Goal: Check status: Check status

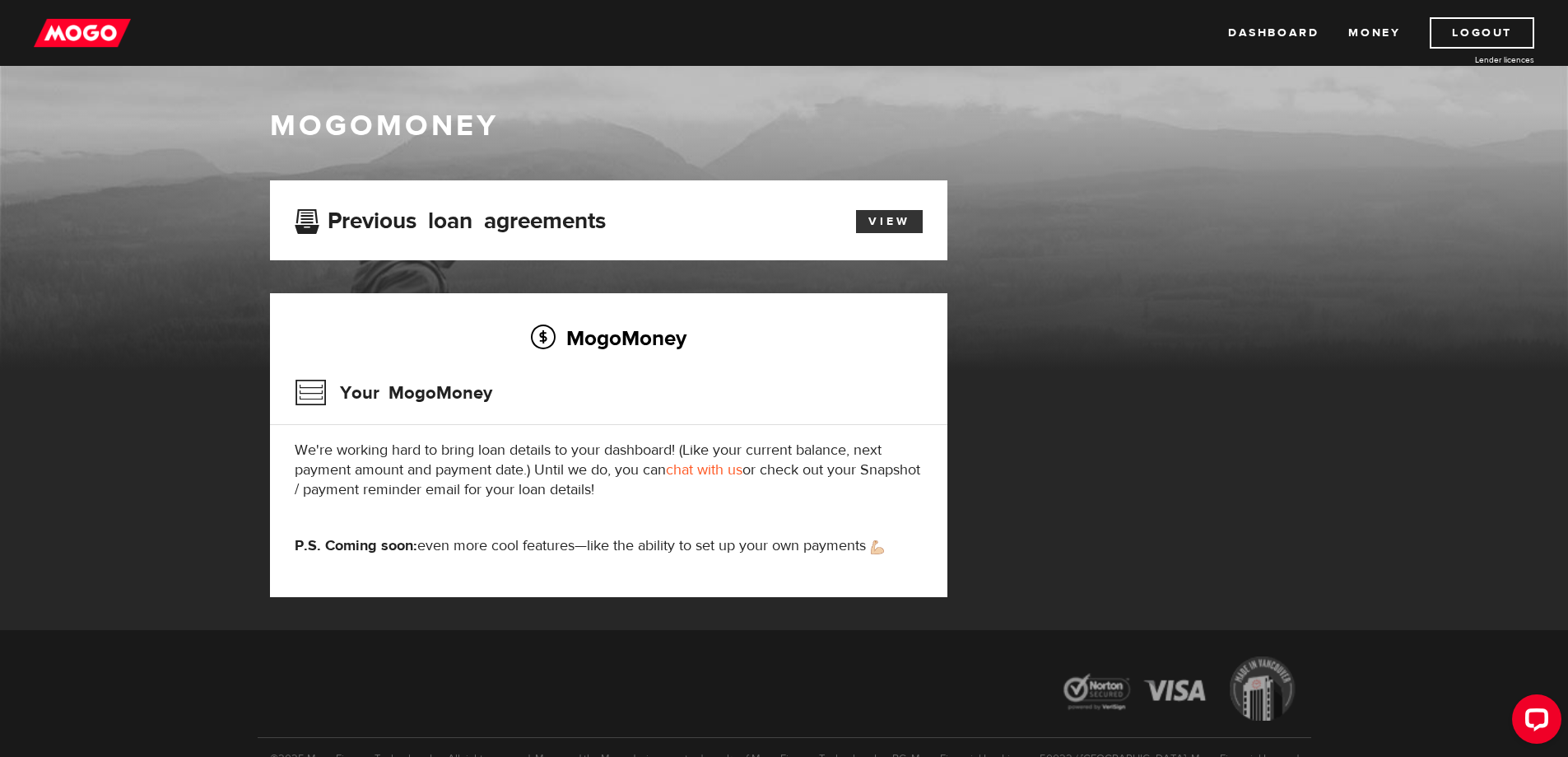
click at [897, 222] on link "View" at bounding box center [889, 221] width 67 height 23
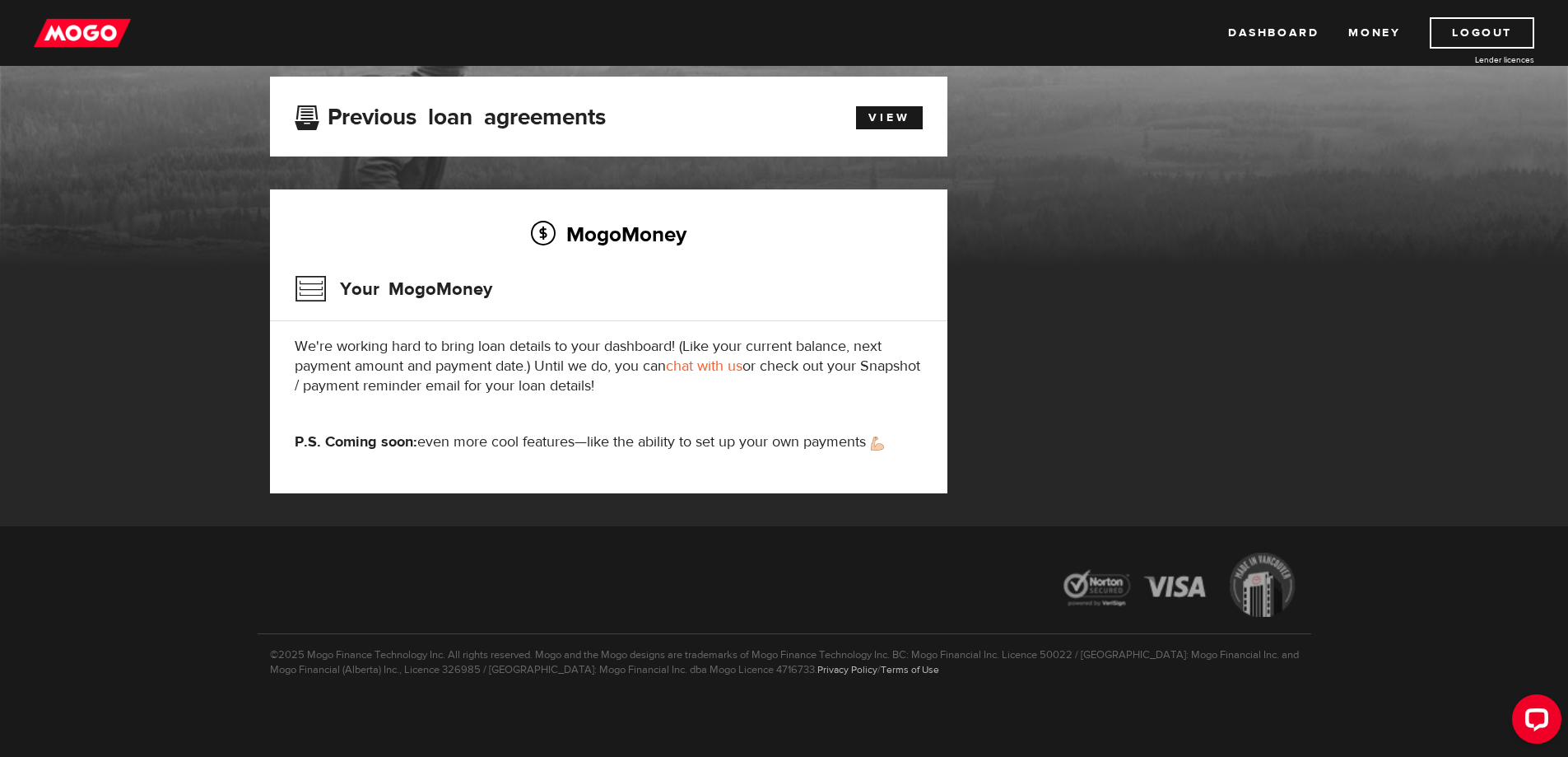
scroll to position [22, 0]
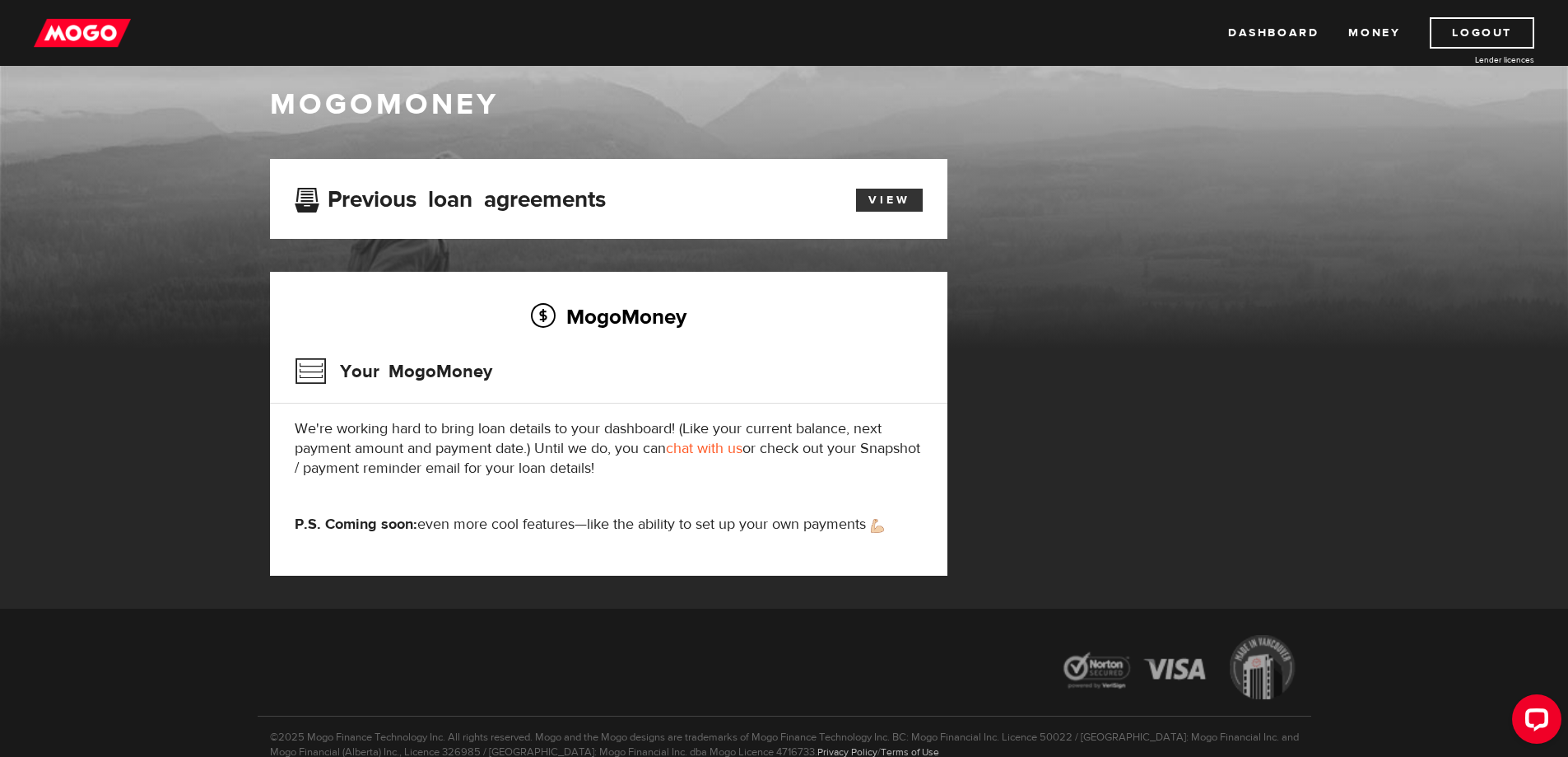
click at [887, 195] on link "View" at bounding box center [889, 200] width 67 height 23
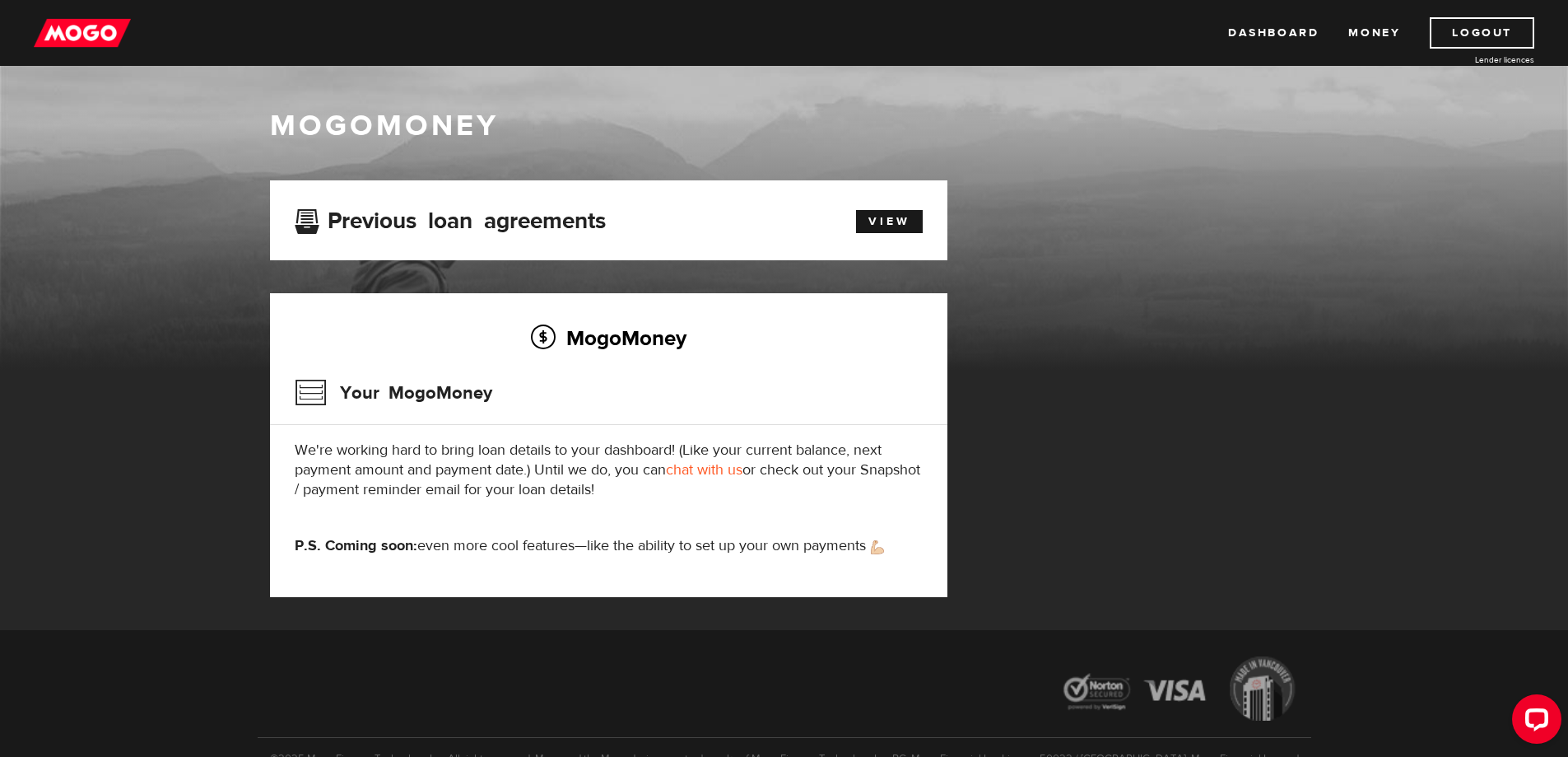
click at [304, 395] on h3 "Your MogoMoney" at bounding box center [393, 392] width 197 height 43
click at [898, 222] on link "View" at bounding box center [889, 221] width 67 height 23
